Goal: Entertainment & Leisure: Consume media (video, audio)

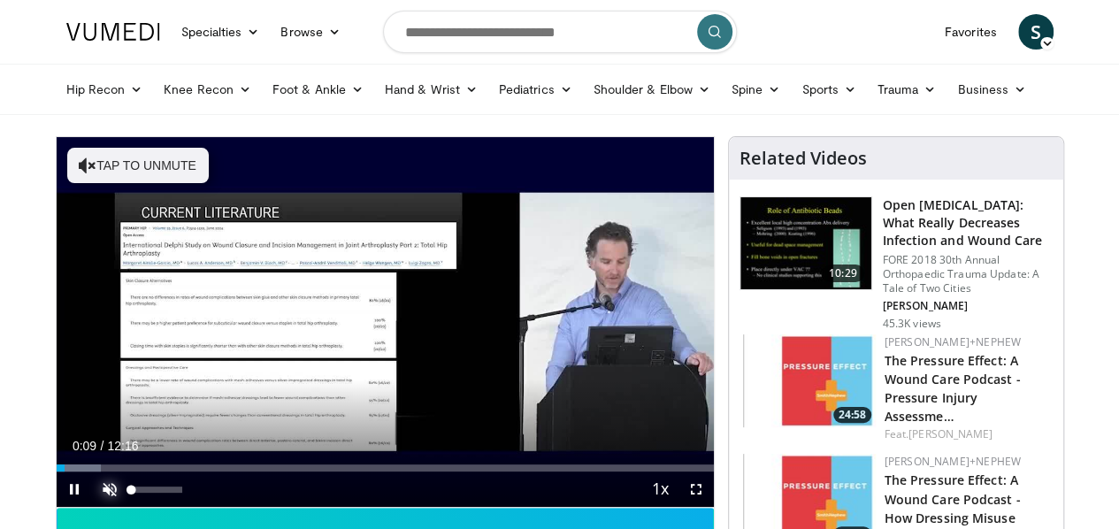
click at [92, 507] on span "Video Player" at bounding box center [109, 488] width 35 height 35
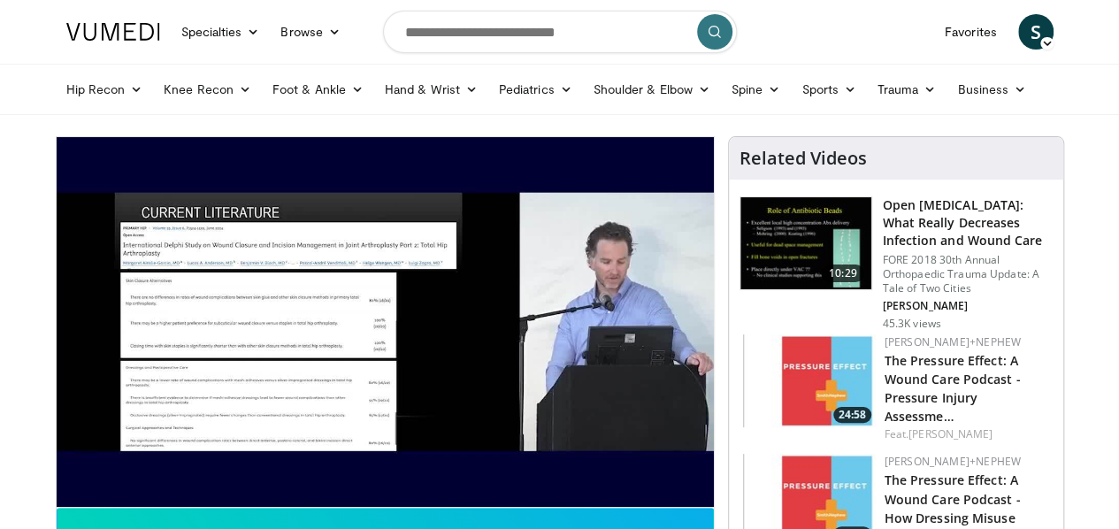
click at [709, 507] on div "10 seconds Tap to unmute" at bounding box center [385, 322] width 657 height 370
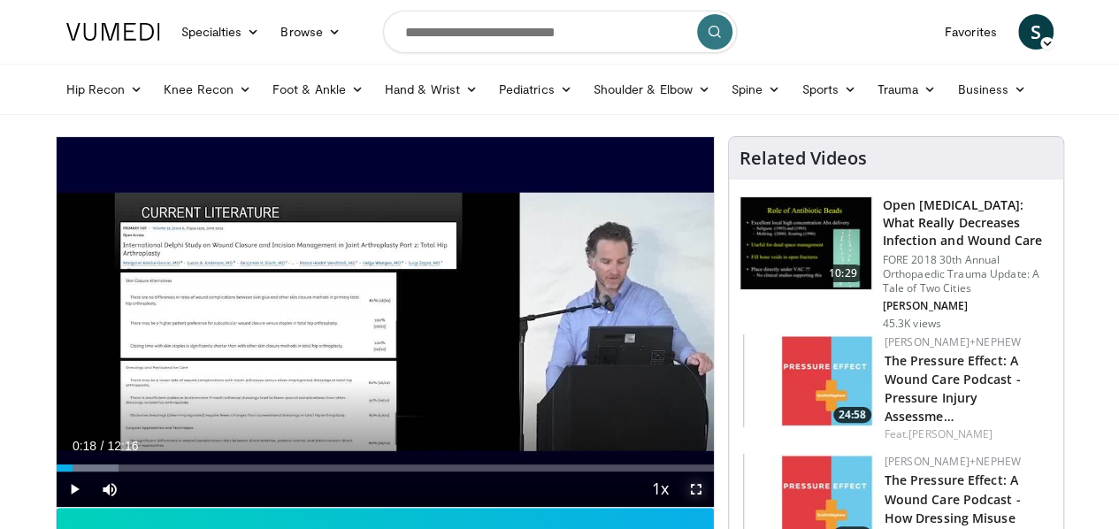
drag, startPoint x: 709, startPoint y: 519, endPoint x: 709, endPoint y: 626, distance: 107.0
click at [709, 507] on span "Video Player" at bounding box center [695, 488] width 35 height 35
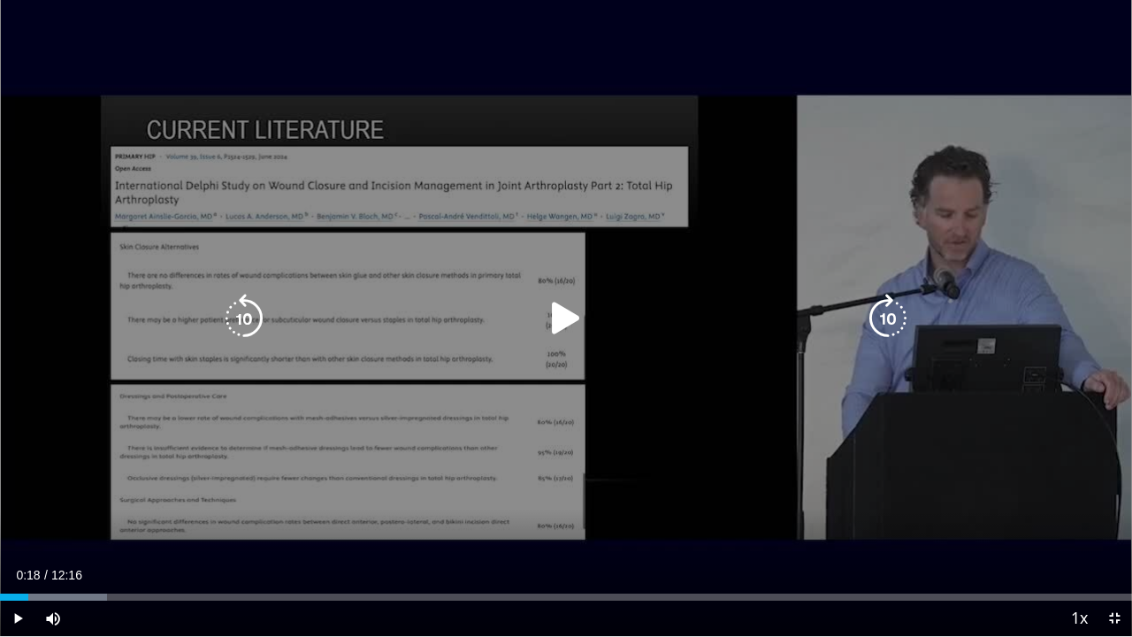
click at [640, 502] on div "10 seconds Tap to unmute" at bounding box center [566, 318] width 1132 height 636
click at [260, 331] on icon "Video Player" at bounding box center [244, 319] width 50 height 50
click at [563, 317] on icon "Video Player" at bounding box center [566, 319] width 50 height 50
click at [564, 318] on icon "Video Player" at bounding box center [566, 319] width 50 height 50
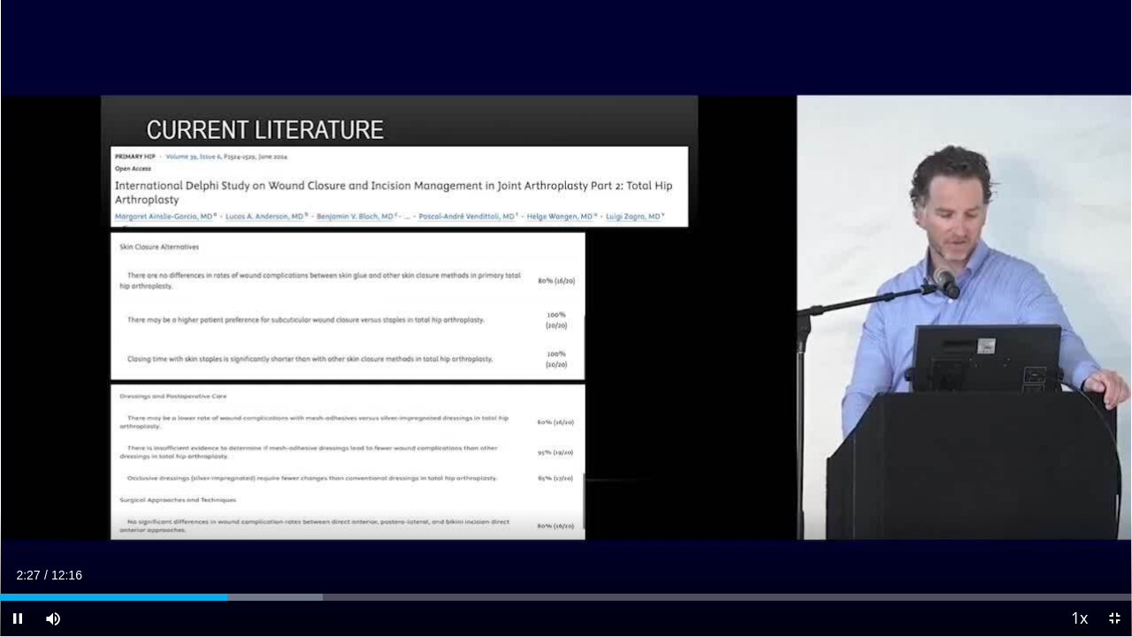
click at [659, 528] on div "Current Time 2:27 / Duration 12:16 Pause Skip Backward Skip Forward Mute Loaded…" at bounding box center [566, 618] width 1132 height 35
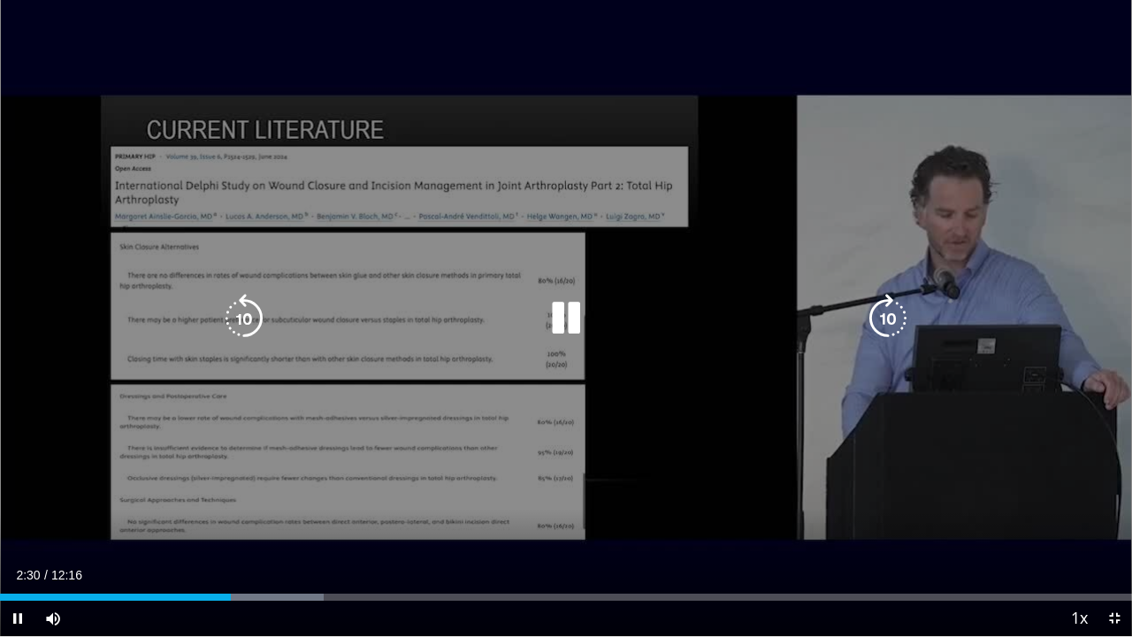
click at [582, 321] on icon "Video Player" at bounding box center [566, 319] width 50 height 50
drag, startPoint x: 575, startPoint y: 321, endPoint x: 563, endPoint y: 325, distance: 12.3
click at [563, 325] on icon "Video Player" at bounding box center [566, 319] width 50 height 50
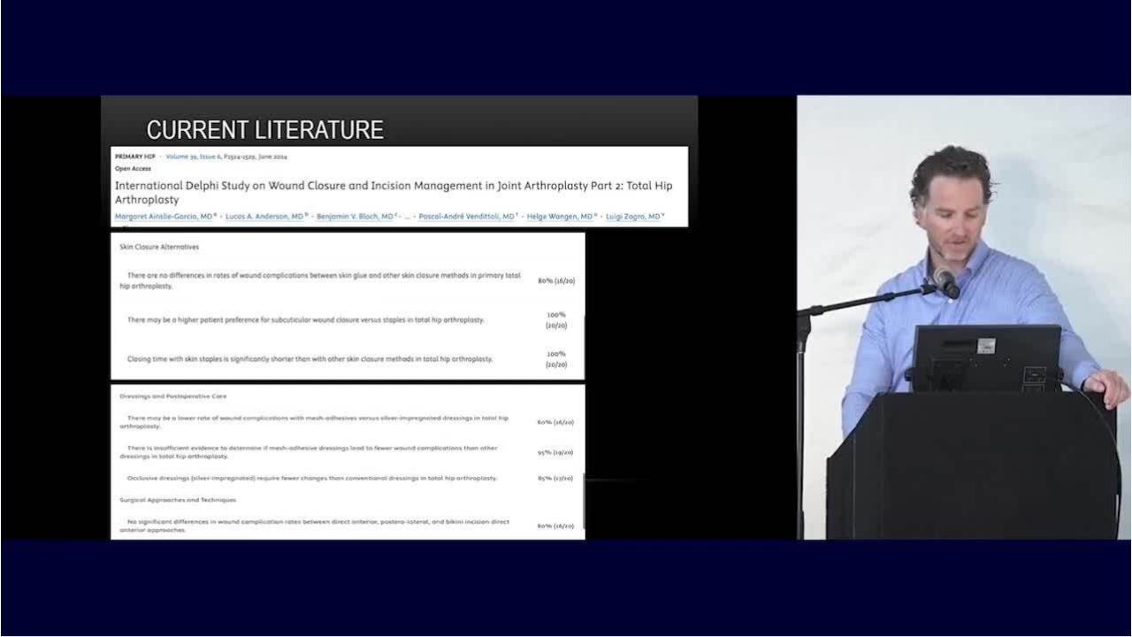
click at [1118, 528] on div "10 seconds Tap to unmute" at bounding box center [566, 318] width 1132 height 636
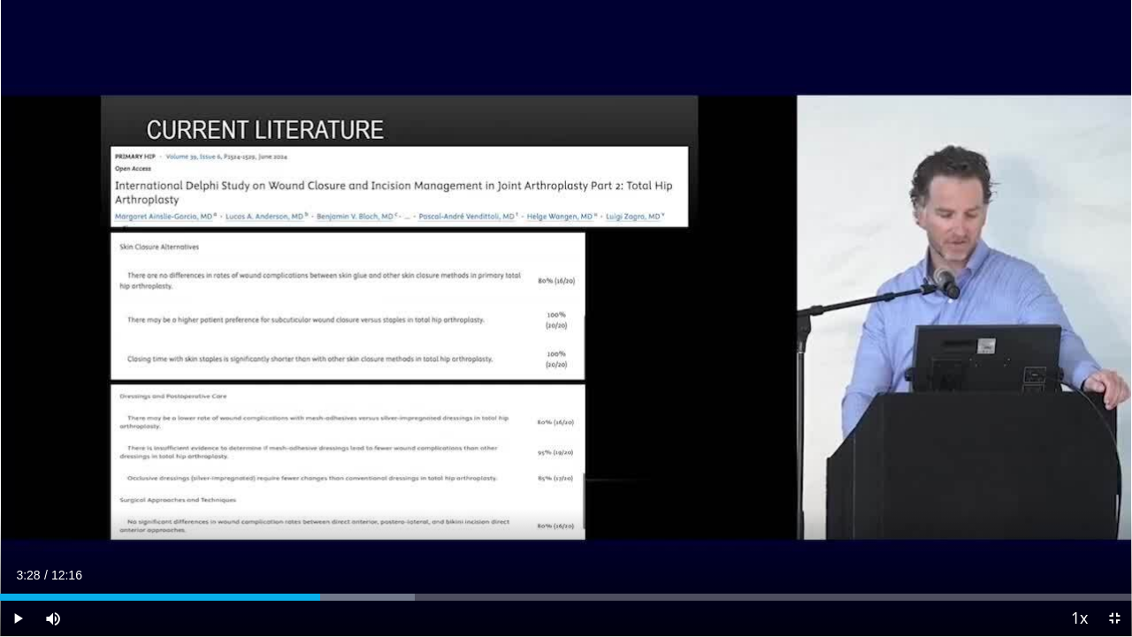
click at [1118, 528] on div "Current Time 3:28 / Duration 12:16" at bounding box center [566, 575] width 1132 height 16
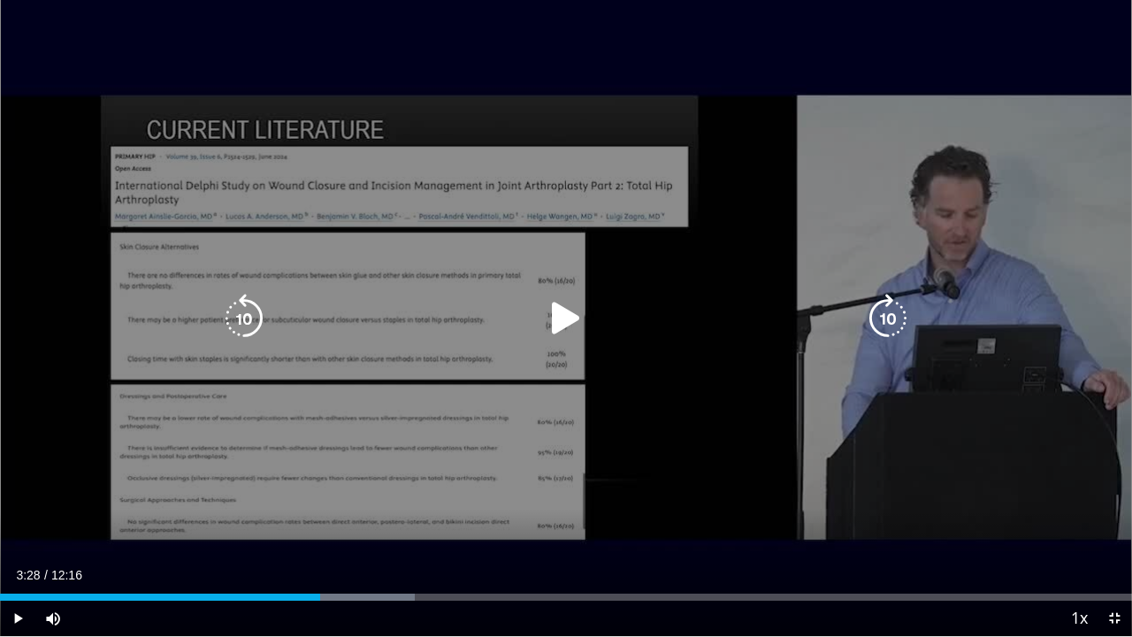
click at [564, 325] on icon "Video Player" at bounding box center [566, 319] width 50 height 50
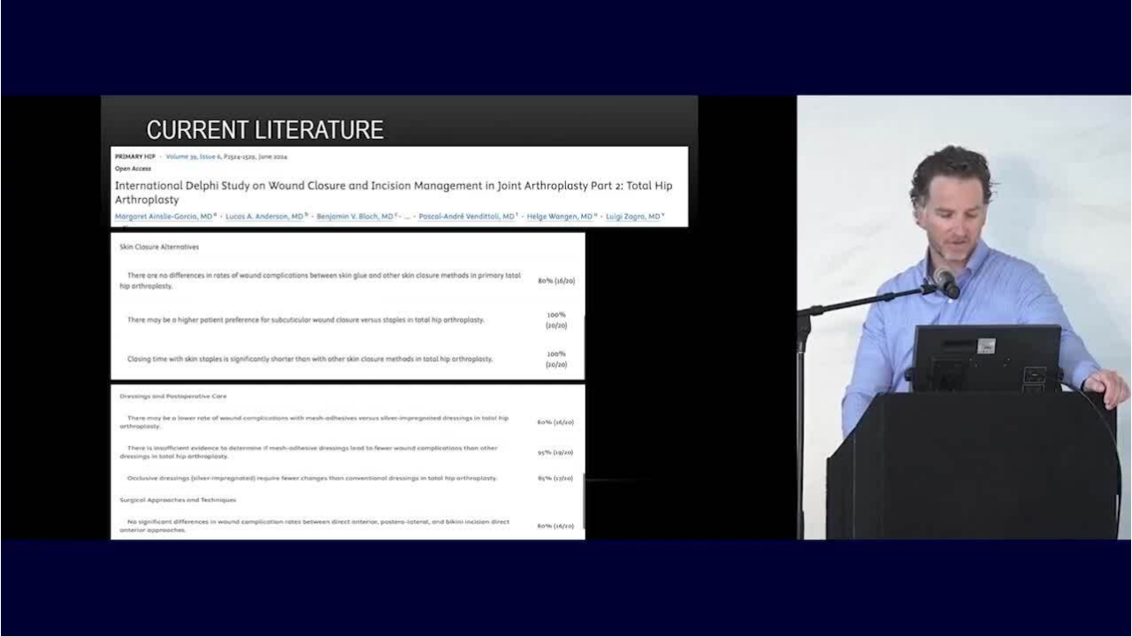
click at [1029, 528] on div "10 seconds Tap to unmute" at bounding box center [566, 318] width 1132 height 636
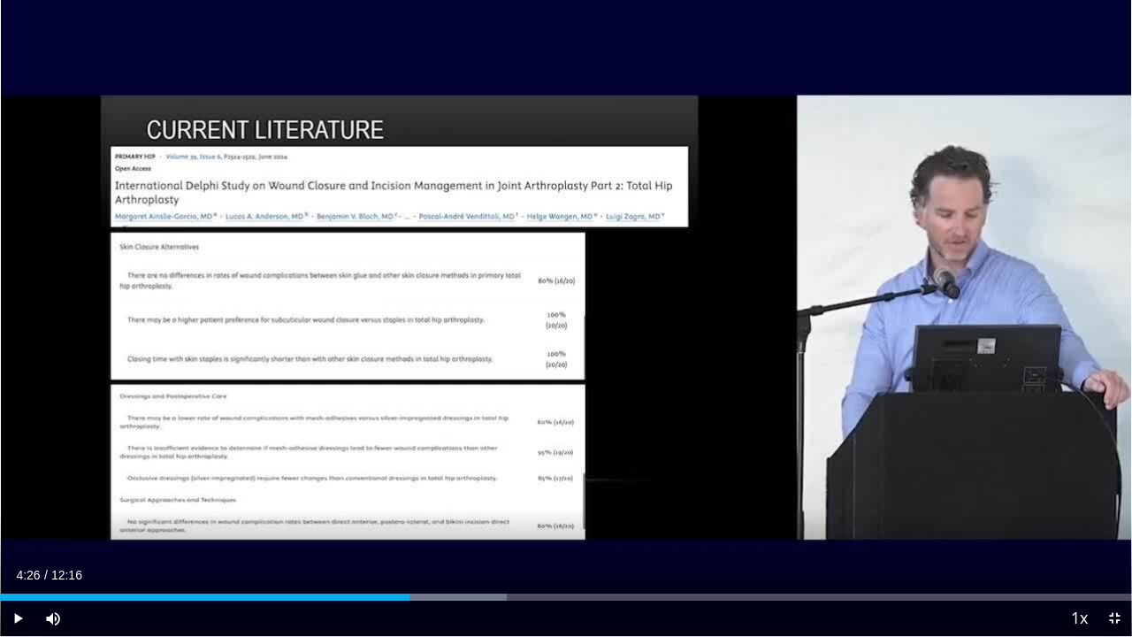
click at [1029, 528] on div "Current Time 4:26 / Duration 12:16 Play Skip Backward Skip Forward Mute 56% Loa…" at bounding box center [566, 618] width 1132 height 35
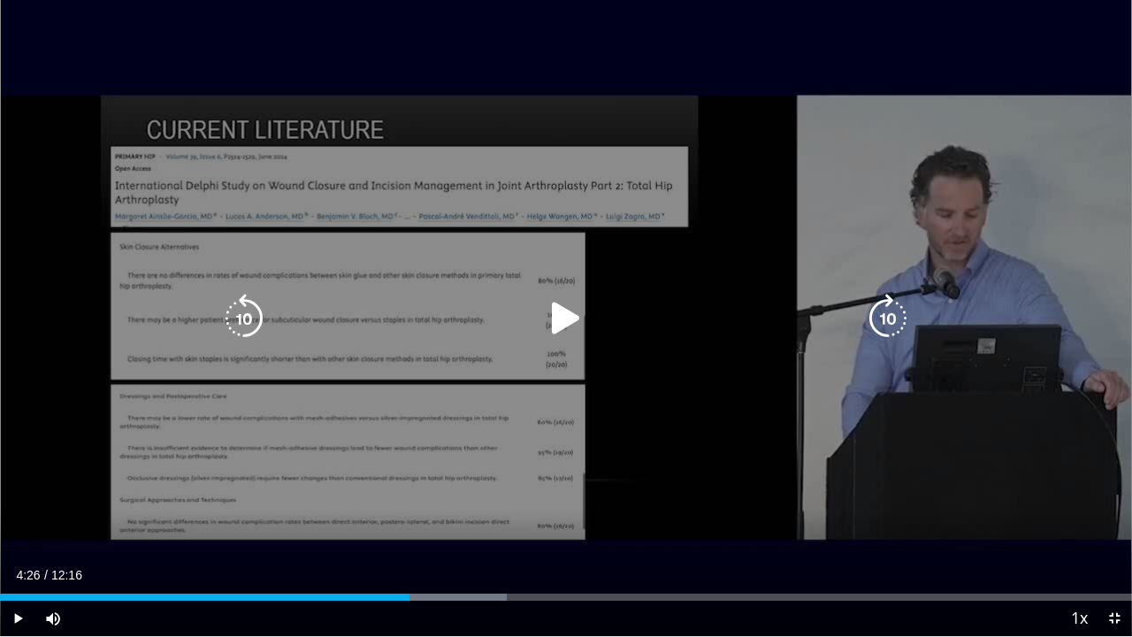
click at [550, 310] on icon "Video Player" at bounding box center [566, 319] width 50 height 50
click at [789, 428] on div "10 seconds Tap to unmute" at bounding box center [566, 318] width 1132 height 636
click at [552, 310] on icon "Video Player" at bounding box center [566, 319] width 50 height 50
click at [260, 308] on icon "Video Player" at bounding box center [244, 319] width 50 height 50
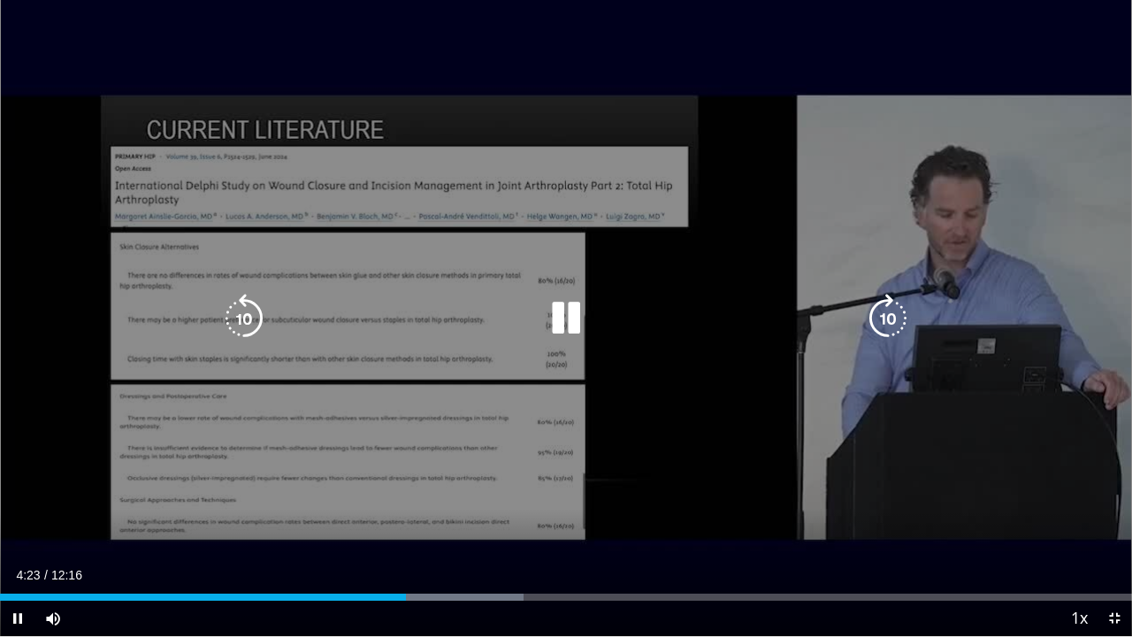
click at [251, 304] on icon "Video Player" at bounding box center [244, 319] width 50 height 50
click at [262, 315] on icon "Video Player" at bounding box center [244, 319] width 50 height 50
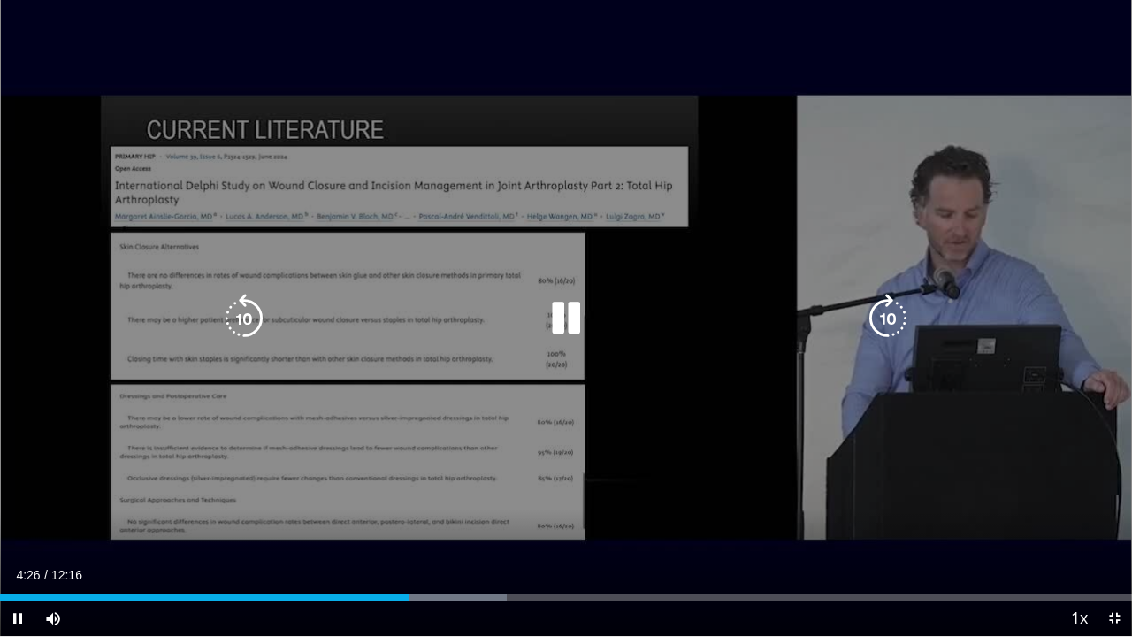
click at [262, 315] on icon "Video Player" at bounding box center [244, 319] width 50 height 50
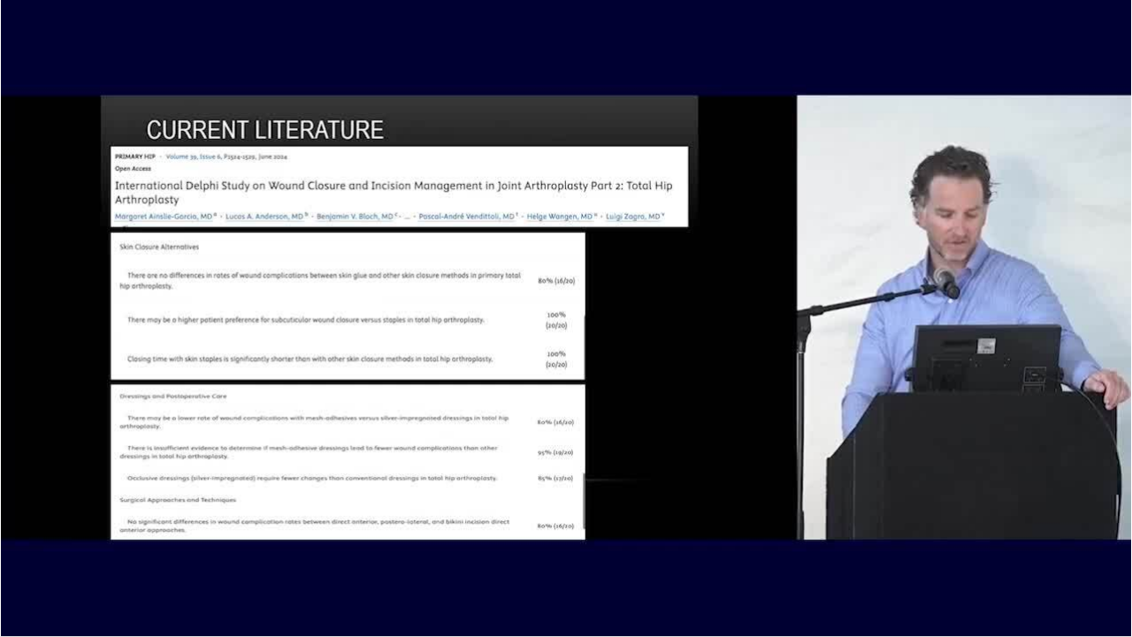
click at [967, 528] on video-js "**********" at bounding box center [566, 318] width 1132 height 637
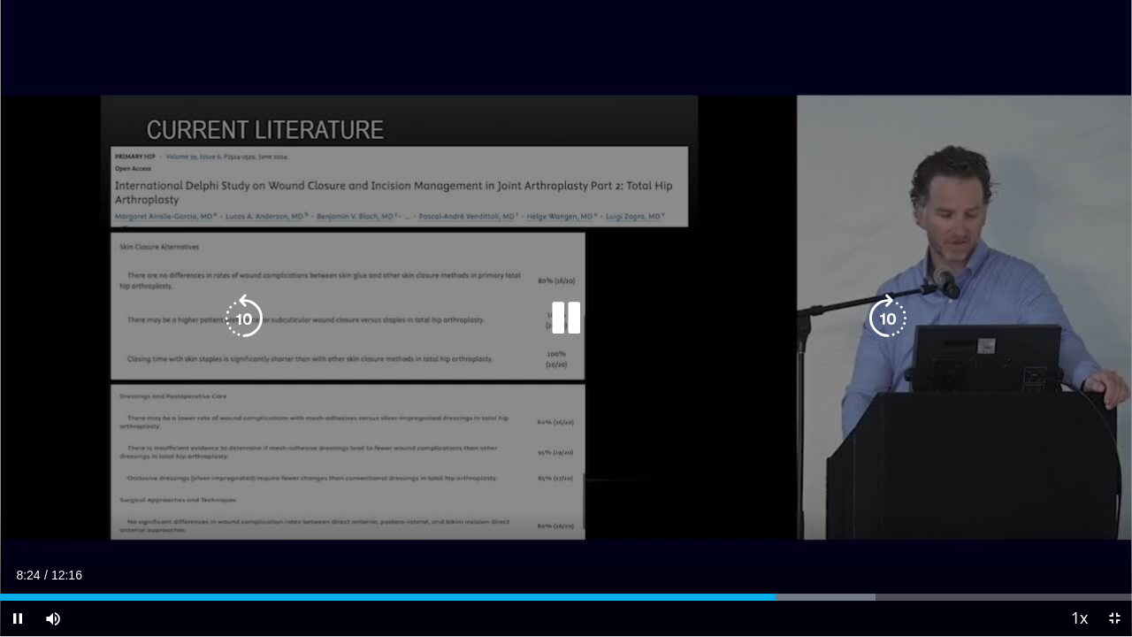
click at [674, 371] on div "30 seconds Tap to unmute" at bounding box center [566, 318] width 1132 height 636
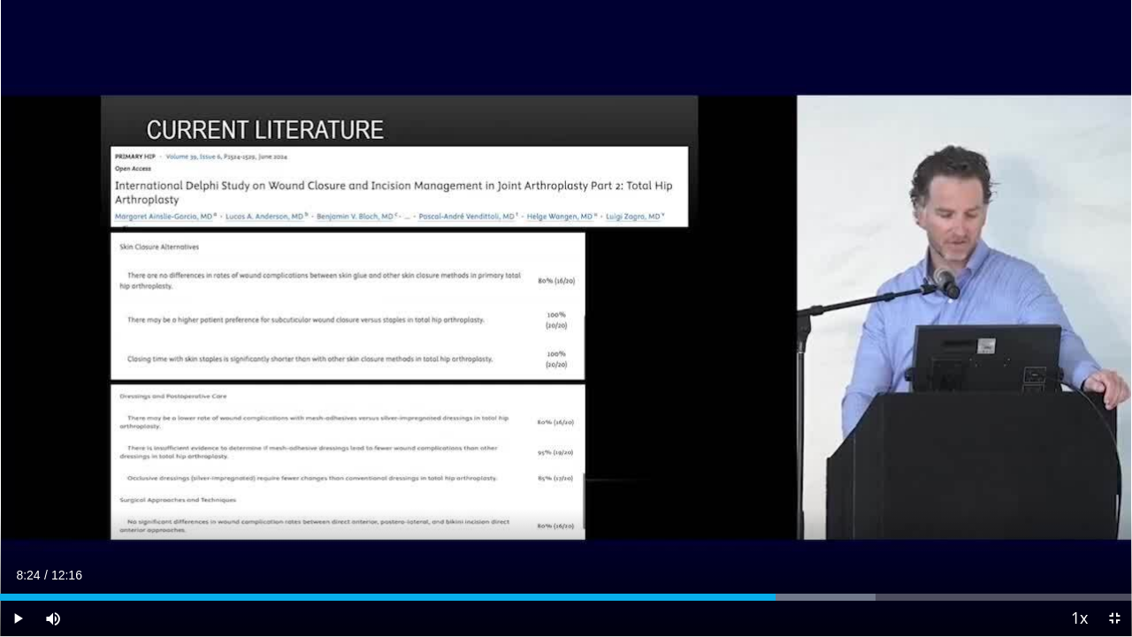
click at [978, 528] on video-js "**********" at bounding box center [566, 318] width 1132 height 637
click at [1111, 528] on span "Video Player" at bounding box center [1114, 618] width 35 height 35
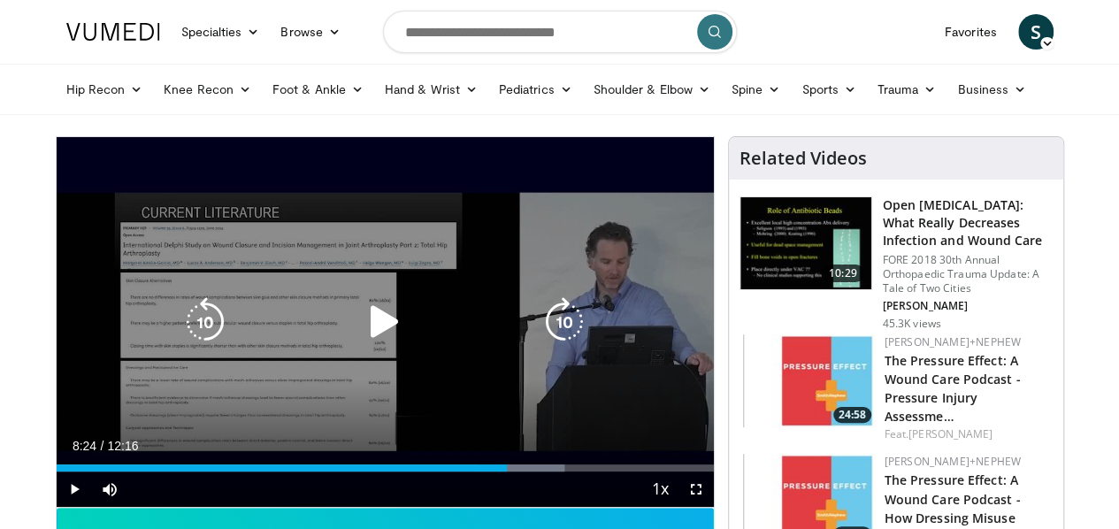
click at [360, 337] on icon "Video Player" at bounding box center [385, 322] width 50 height 50
click at [360, 336] on icon "Video Player" at bounding box center [385, 322] width 50 height 50
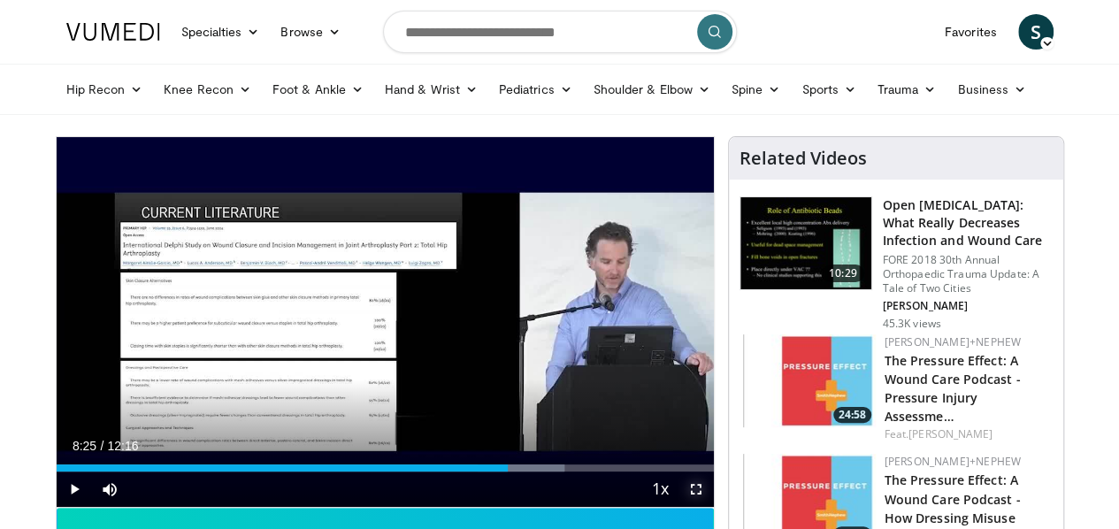
click at [709, 507] on span "Video Player" at bounding box center [695, 488] width 35 height 35
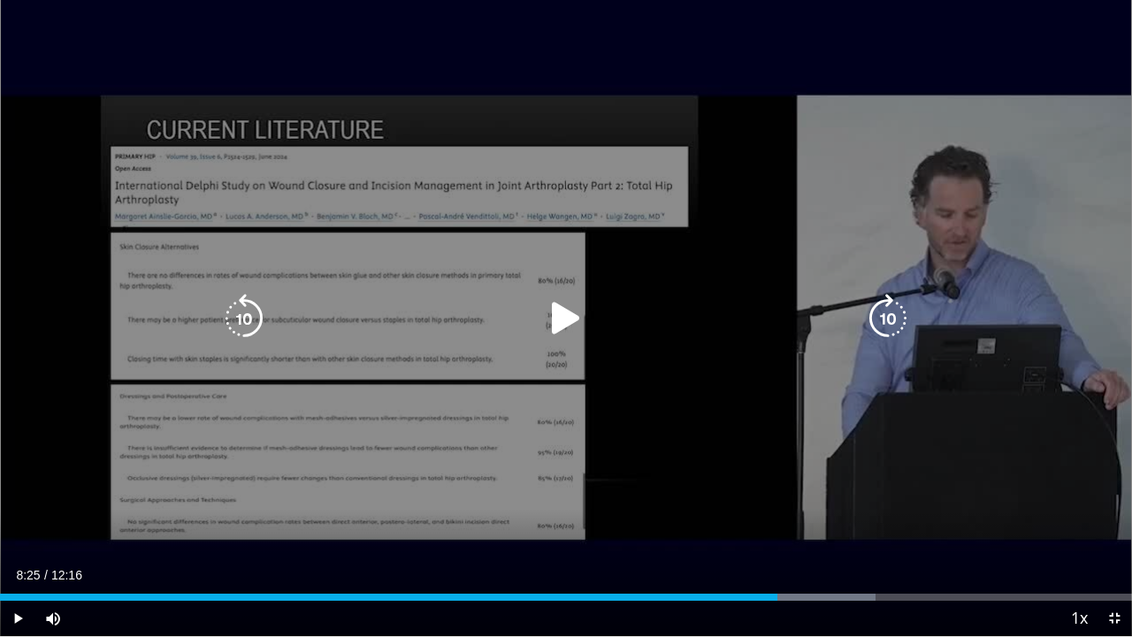
click at [555, 310] on icon "Video Player" at bounding box center [566, 319] width 50 height 50
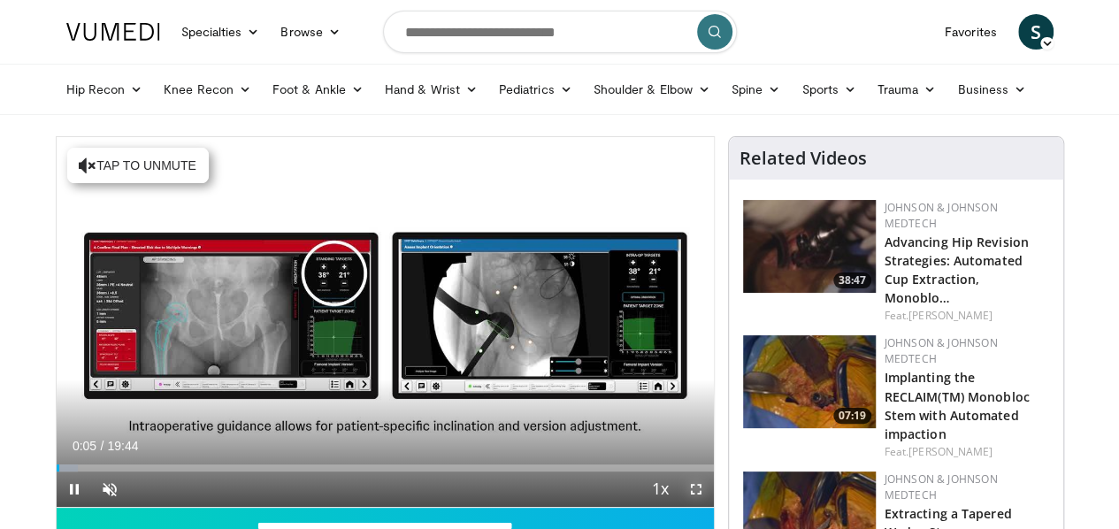
click at [711, 507] on span "Video Player" at bounding box center [695, 488] width 35 height 35
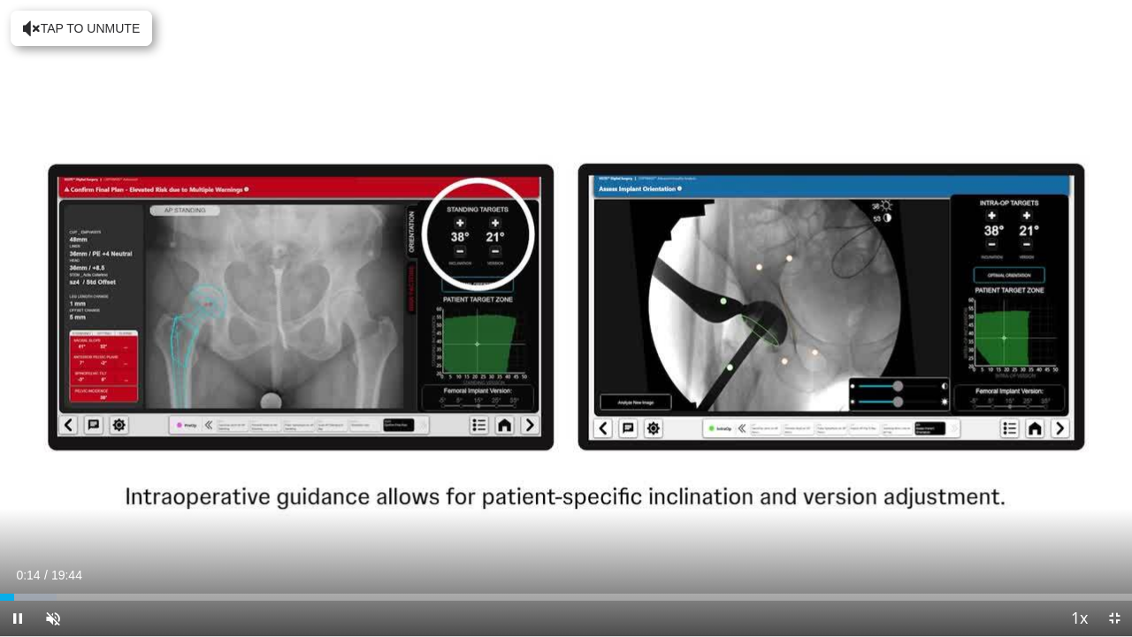
click at [888, 528] on div "Current Time 0:14 / Duration 19:44" at bounding box center [566, 575] width 1132 height 16
click at [50, 528] on span "Video Player" at bounding box center [52, 618] width 35 height 35
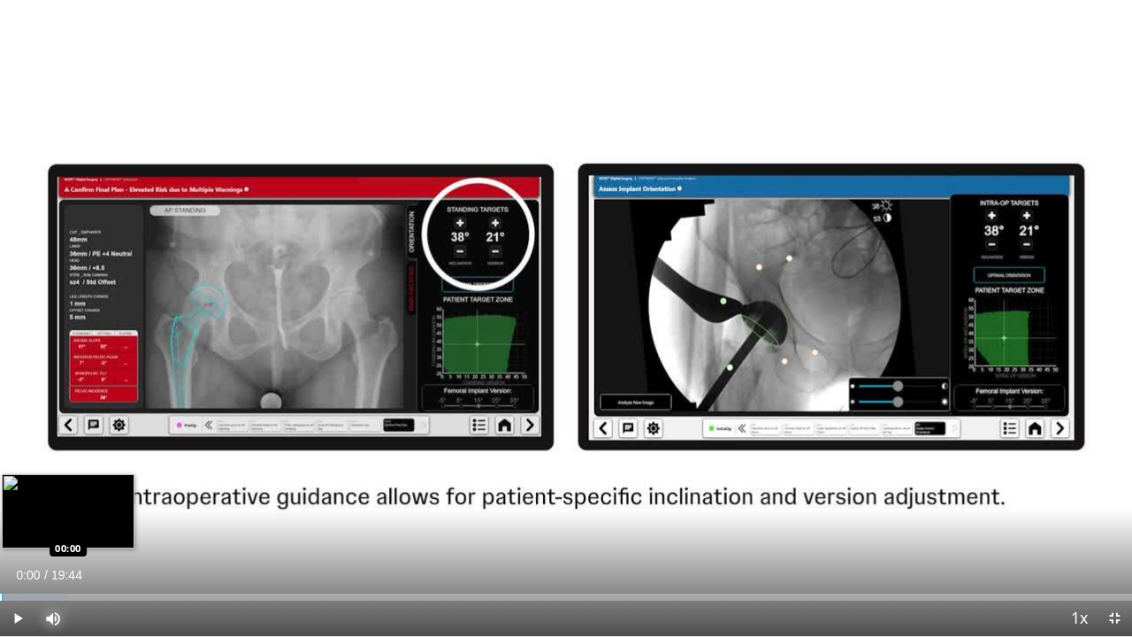
drag, startPoint x: 14, startPoint y: 596, endPoint x: 0, endPoint y: 593, distance: 14.6
click at [0, 528] on div "Loaded : 5.85% 00:02 00:00" at bounding box center [566, 592] width 1132 height 17
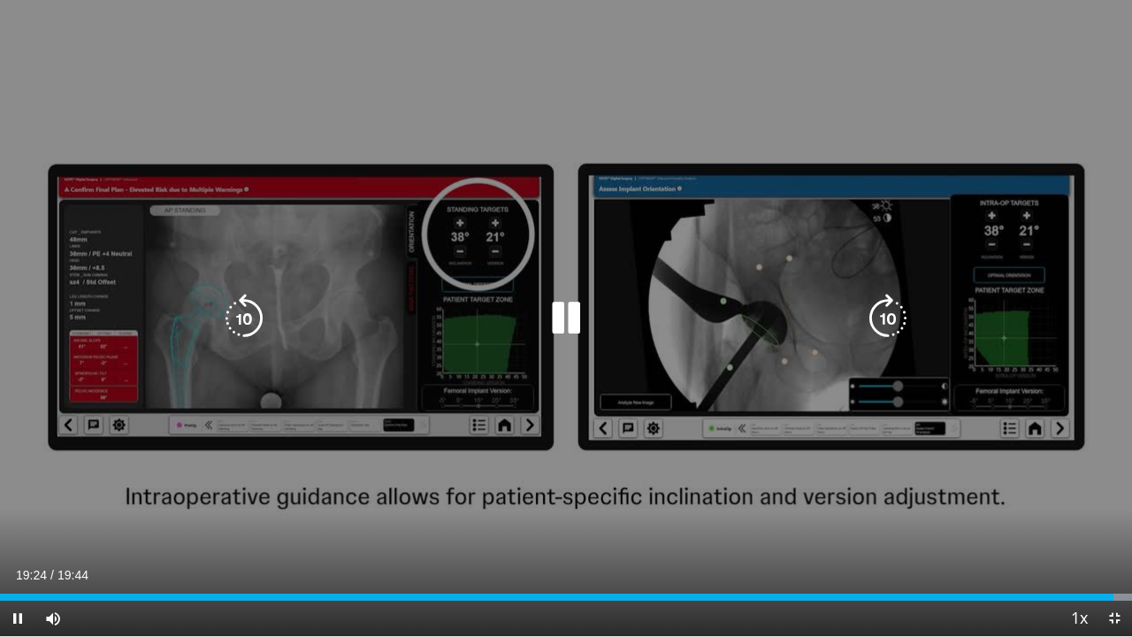
click at [250, 326] on icon "Video Player" at bounding box center [244, 319] width 50 height 50
click at [250, 325] on icon "Video Player" at bounding box center [244, 319] width 50 height 50
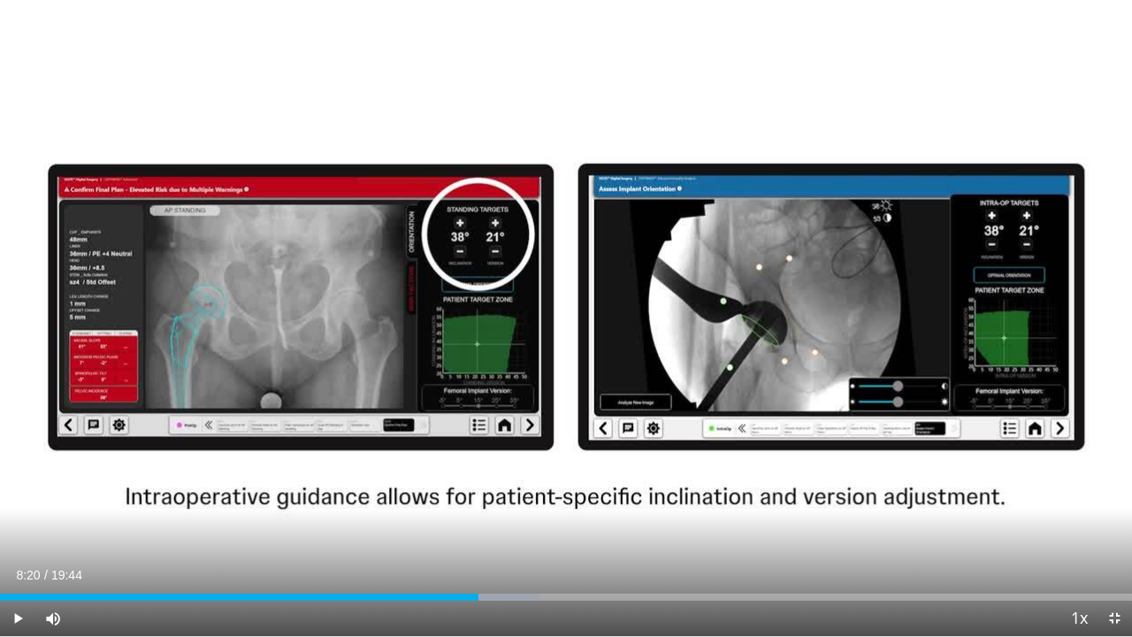
drag, startPoint x: 1123, startPoint y: 594, endPoint x: 478, endPoint y: 603, distance: 645.7
click at [478, 528] on div "Current Time 8:20 / Duration 19:44 Play Skip Backward Skip Forward Mute 0% Load…" at bounding box center [566, 618] width 1132 height 35
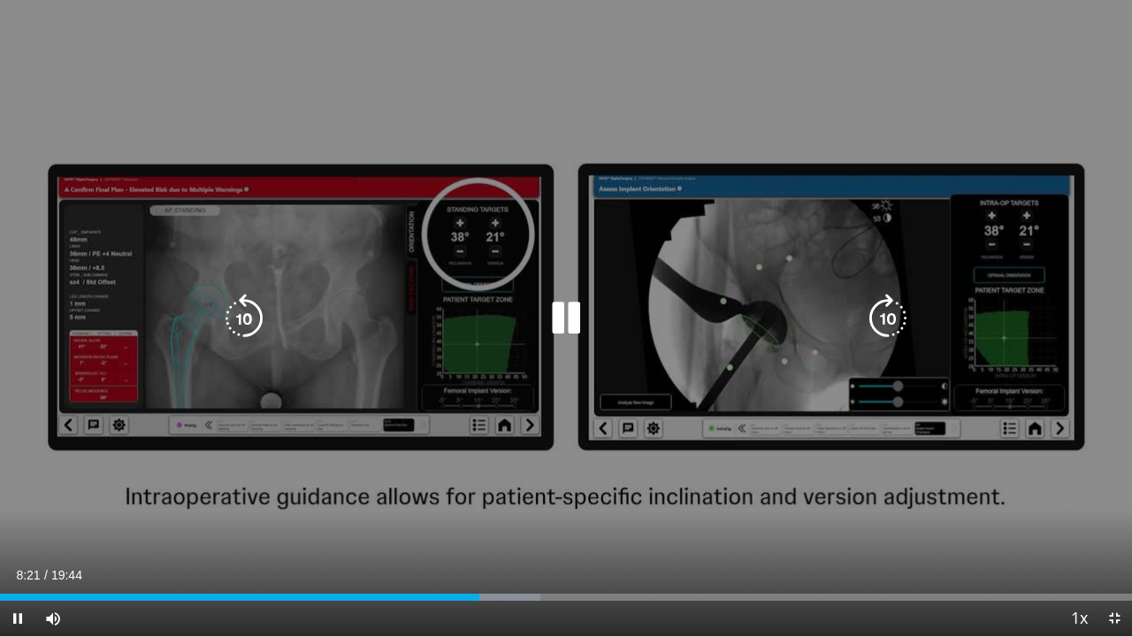
click at [476, 426] on div "30 seconds Tap to unmute" at bounding box center [566, 318] width 1132 height 636
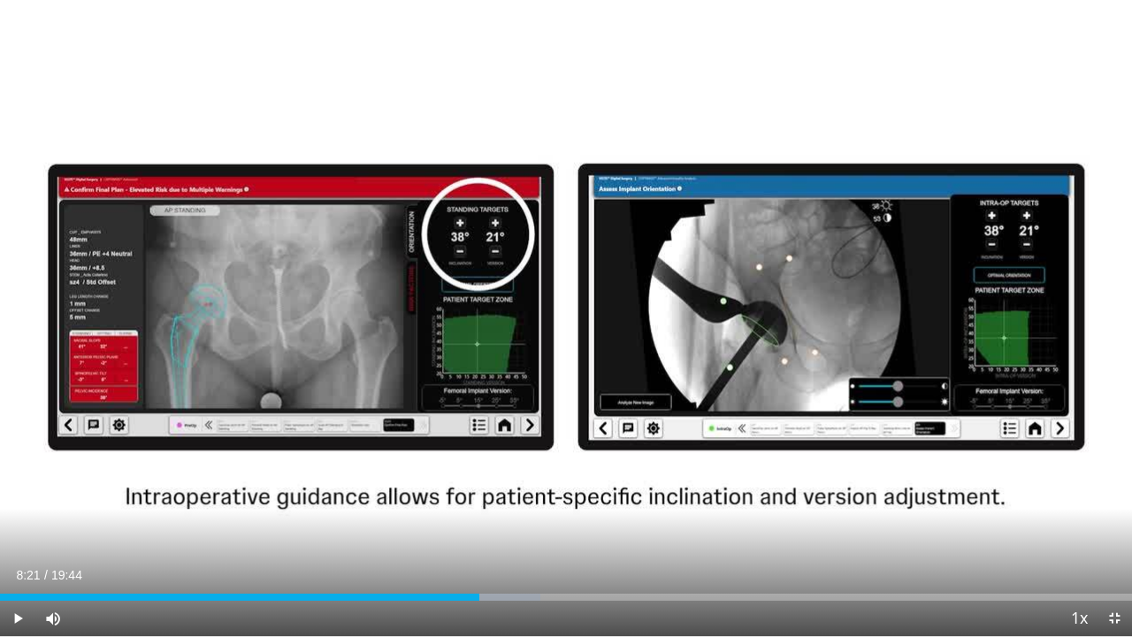
click at [398, 441] on div "30 seconds Tap to unmute" at bounding box center [566, 318] width 1132 height 636
click at [1114, 528] on span "Video Player" at bounding box center [1114, 618] width 35 height 35
